Goal: Check status: Check status

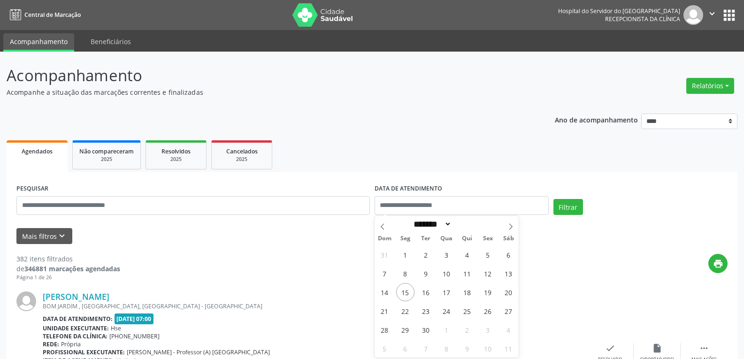
select select "*"
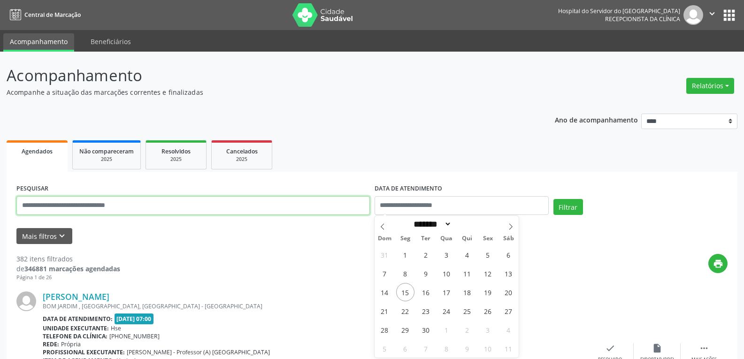
click at [209, 206] on input "text" at bounding box center [192, 205] width 353 height 19
paste input "**********"
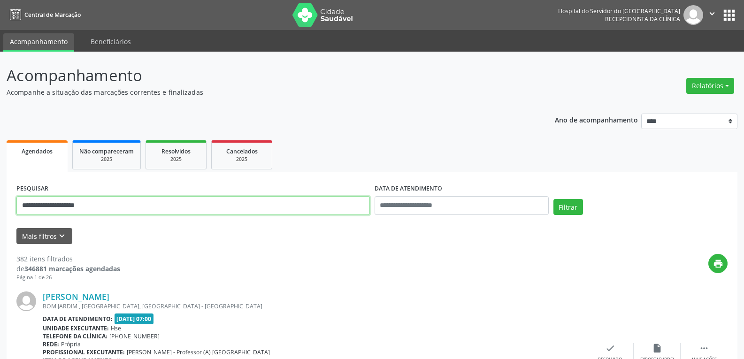
type input "**********"
click at [553, 199] on button "Filtrar" at bounding box center [568, 207] width 30 height 16
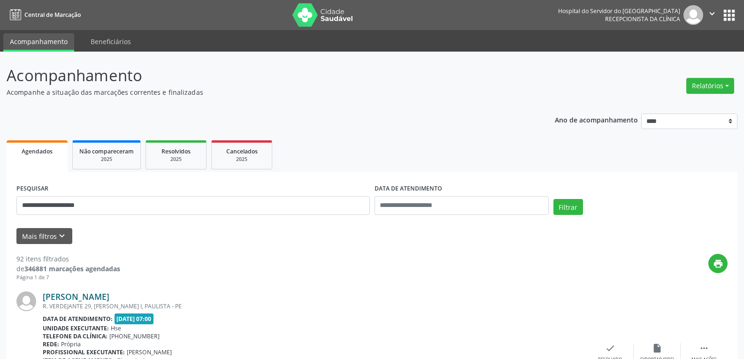
click at [109, 297] on link "Sandra Maria da Silva" at bounding box center [76, 297] width 67 height 10
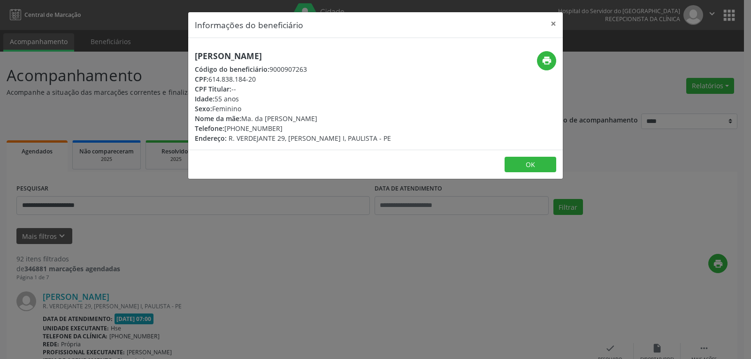
drag, startPoint x: 244, startPoint y: 259, endPoint x: 239, endPoint y: 260, distance: 4.8
click at [243, 259] on div "Informações do beneficiário × Sandra Maria da Silva Código do beneficiário: 900…" at bounding box center [375, 179] width 751 height 359
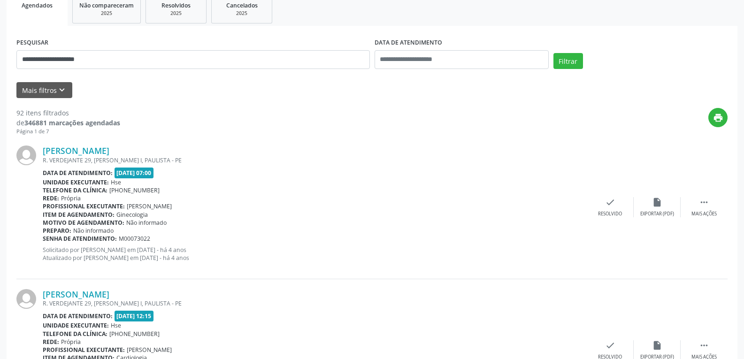
scroll to position [188, 0]
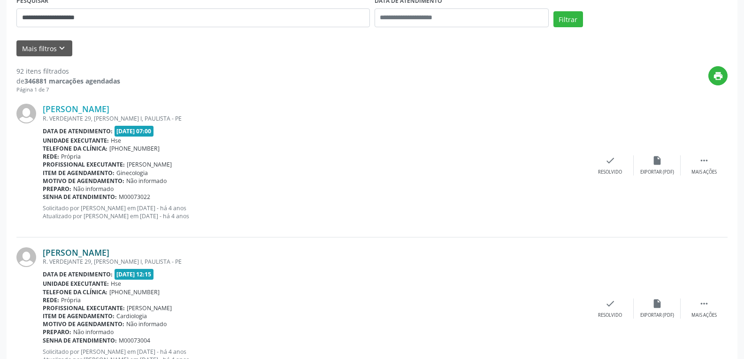
click at [82, 251] on link "Sandra Maria da Silva" at bounding box center [76, 252] width 67 height 10
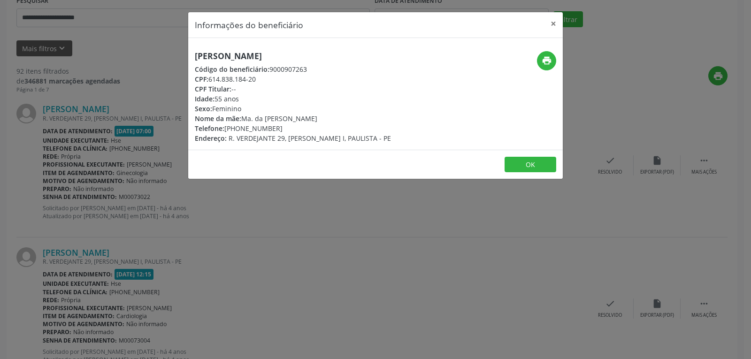
click at [256, 248] on div "Informações do beneficiário × Sandra Maria da Silva Código do beneficiário: 900…" at bounding box center [375, 179] width 751 height 359
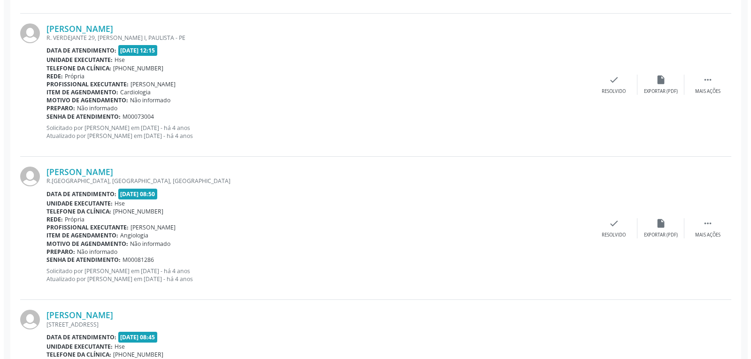
scroll to position [423, 0]
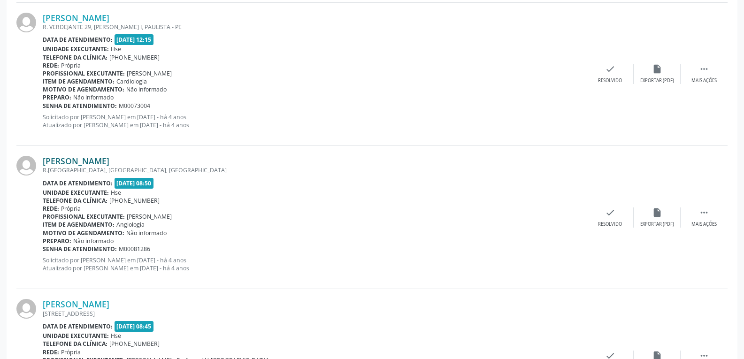
click at [87, 165] on link "Sandra Maria da Silva" at bounding box center [76, 161] width 67 height 10
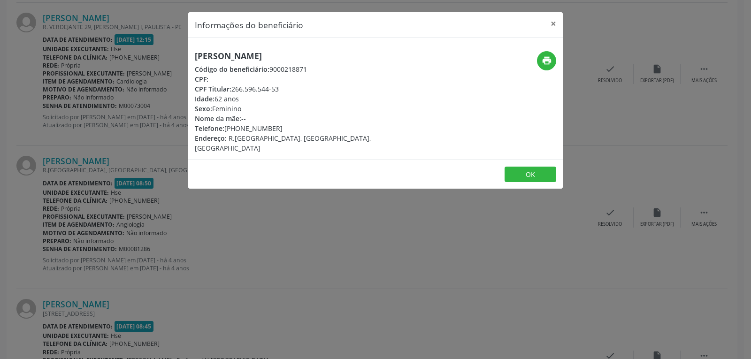
click at [261, 214] on div "Informações do beneficiário × Sandra Maria da Silva Código do beneficiário: 900…" at bounding box center [375, 179] width 751 height 359
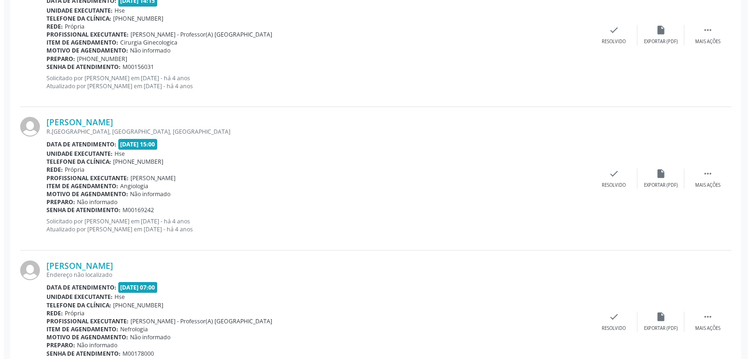
scroll to position [892, 0]
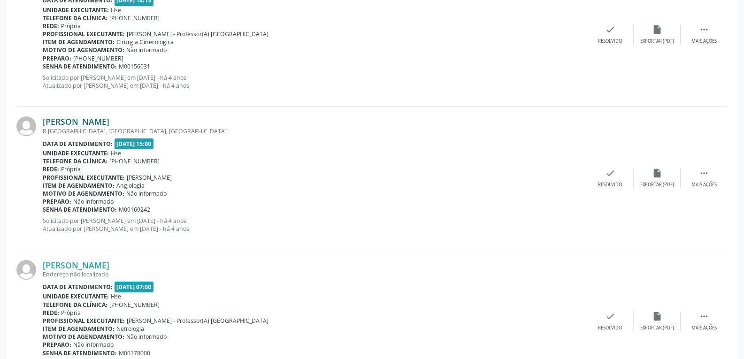
click at [98, 118] on link "Sandra Maria da Silva" at bounding box center [76, 121] width 67 height 10
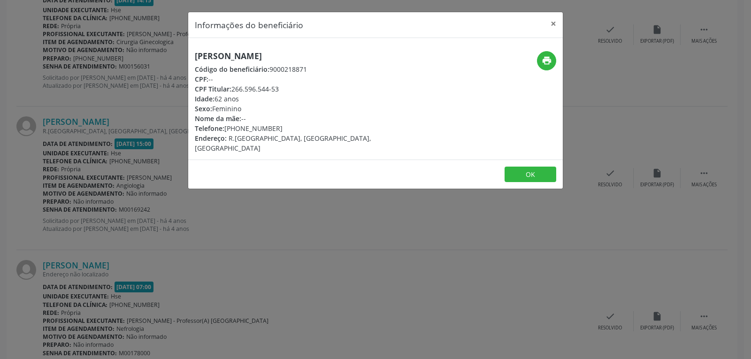
click at [318, 218] on div "Informações do beneficiário × Sandra Maria da Silva Código do beneficiário: 900…" at bounding box center [375, 179] width 751 height 359
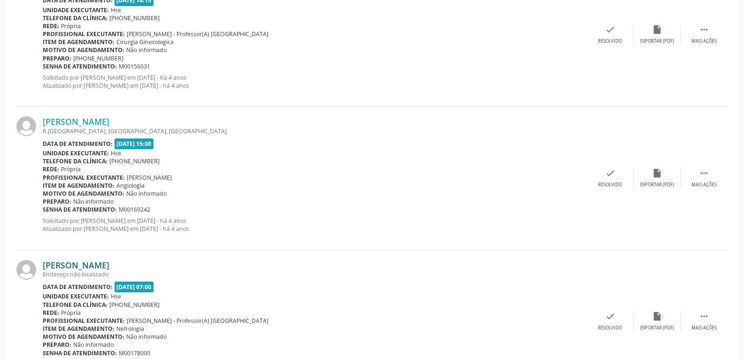
click at [51, 268] on link "Sandra Maria da Silva" at bounding box center [76, 265] width 67 height 10
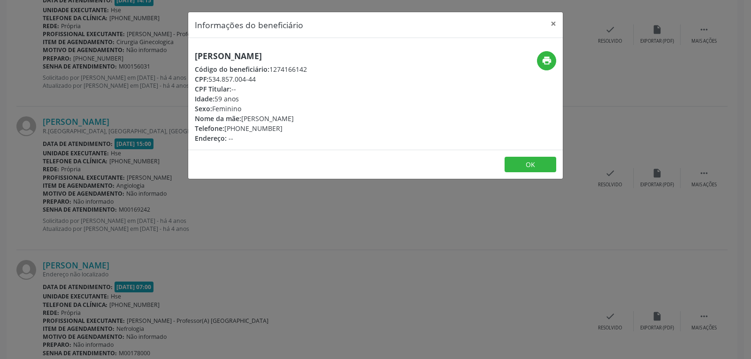
click at [225, 203] on div "Informações do beneficiário × Sandra Maria da Silva Código do beneficiário: 127…" at bounding box center [375, 179] width 751 height 359
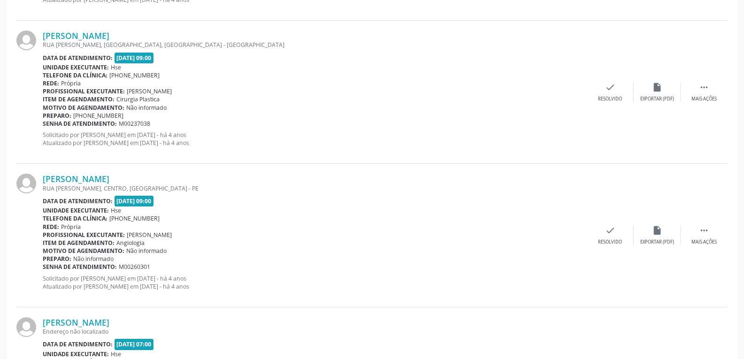
scroll to position [1268, 0]
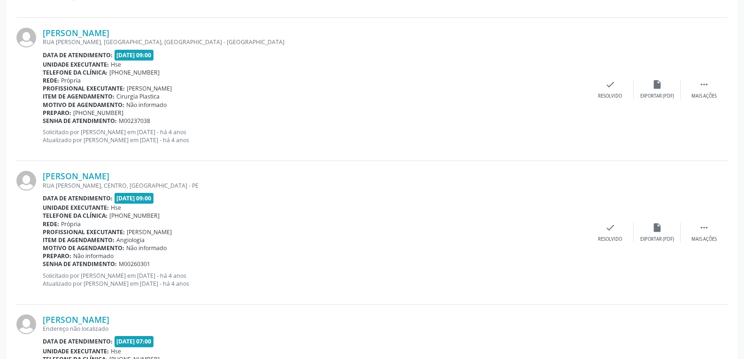
click at [105, 169] on div "Sandra Maria da Silva RUA PEDRO TOSCANO, CENTRO, TACARATU - PE Data de atendime…" at bounding box center [371, 232] width 711 height 143
click at [102, 175] on link "Sandra Maria da Silva" at bounding box center [76, 176] width 67 height 10
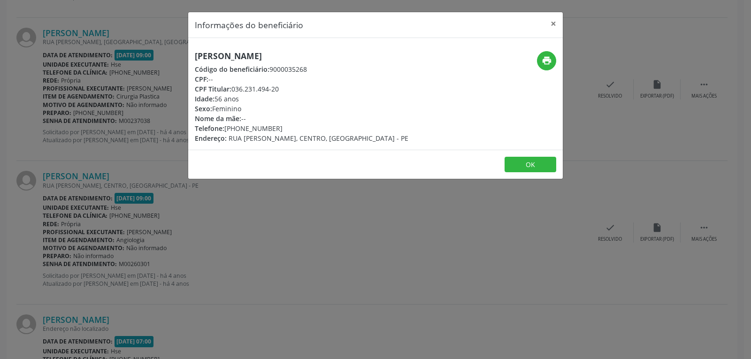
click at [296, 181] on div "Informações do beneficiário × Sandra Maria da Silva Código do beneficiário: 900…" at bounding box center [375, 179] width 751 height 359
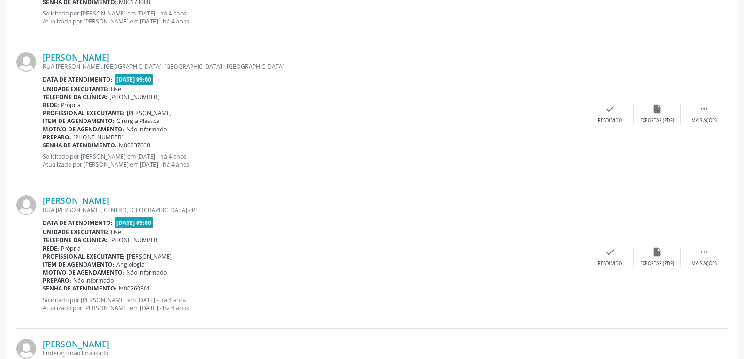
scroll to position [1221, 0]
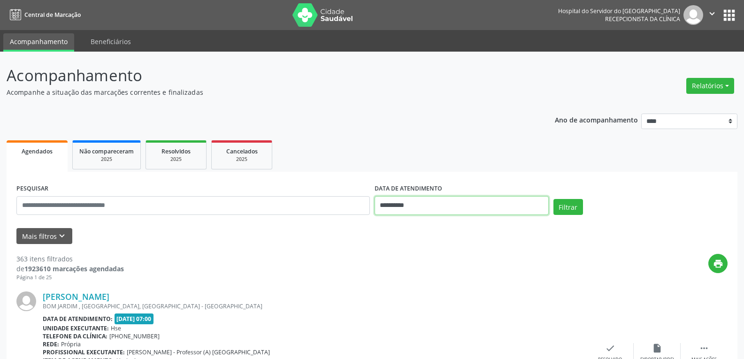
click at [411, 209] on body "**********" at bounding box center [372, 179] width 744 height 359
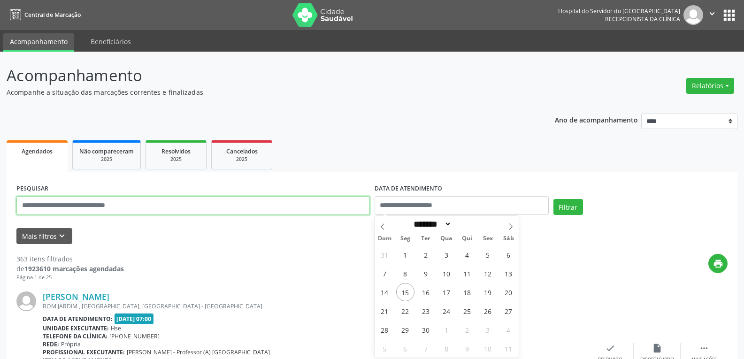
click at [232, 197] on input "text" at bounding box center [192, 205] width 353 height 19
paste input "**********"
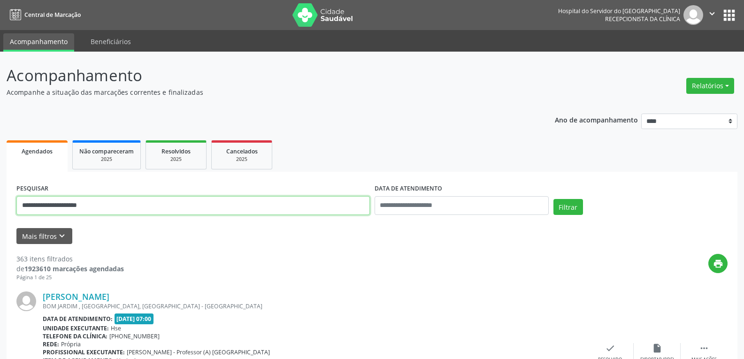
type input "**********"
click at [553, 199] on button "Filtrar" at bounding box center [568, 207] width 30 height 16
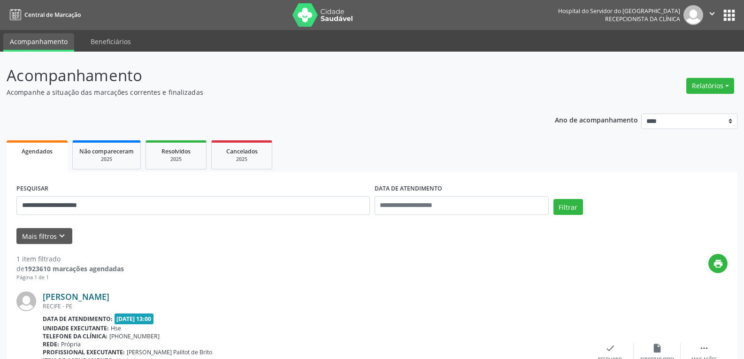
click at [109, 300] on link "[PERSON_NAME]" at bounding box center [76, 297] width 67 height 10
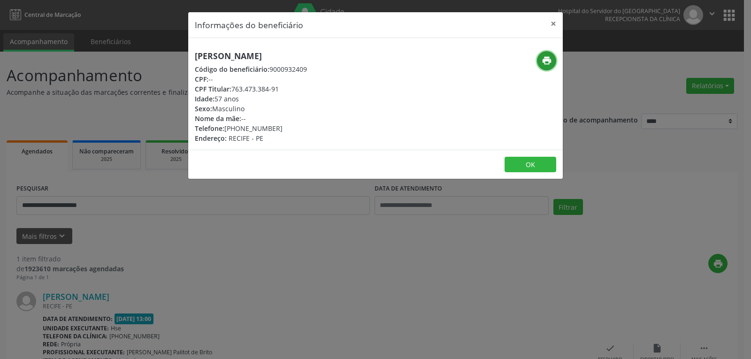
click at [550, 60] on icon "print" at bounding box center [547, 60] width 10 height 10
